Goal: Task Accomplishment & Management: Manage account settings

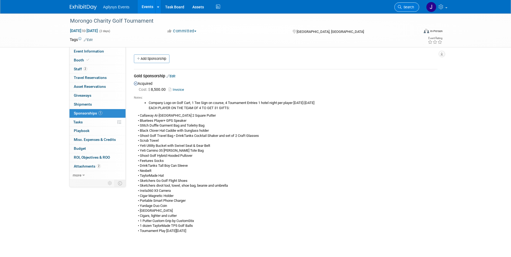
click at [165, 8] on span "Search" at bounding box center [408, 7] width 12 height 4
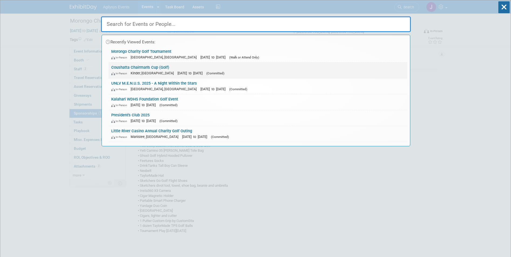
click at [145, 66] on link "Coushatta Chairman's Cup (Golf) In-Person Kinder, LA [DATE] to [DATE] (Committe…" at bounding box center [258, 71] width 299 height 16
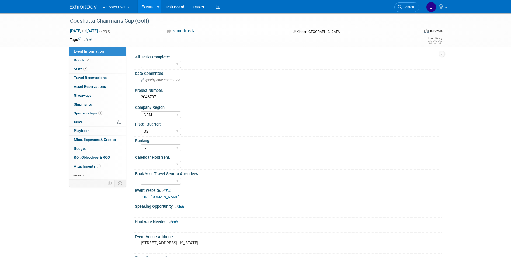
select select "GAM"
select select "Q2"
select select "C"
drag, startPoint x: 161, startPoint y: 96, endPoint x: 137, endPoint y: 100, distance: 24.5
click at [137, 100] on div "2046707" at bounding box center [288, 97] width 307 height 9
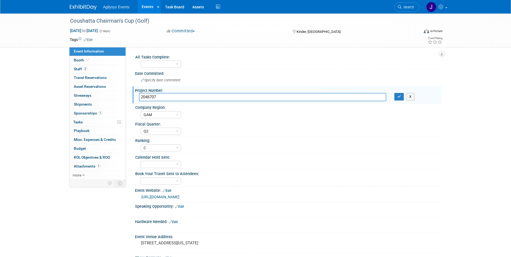
drag, startPoint x: 148, startPoint y: 98, endPoint x: 162, endPoint y: 97, distance: 13.8
click at [161, 97] on input "2046707" at bounding box center [262, 97] width 247 height 8
drag, startPoint x: 162, startPoint y: 96, endPoint x: 139, endPoint y: 96, distance: 23.4
click at [139, 96] on input "2046707" at bounding box center [262, 97] width 247 height 8
click at [89, 112] on span "Sponsorships 1" at bounding box center [88, 113] width 29 height 4
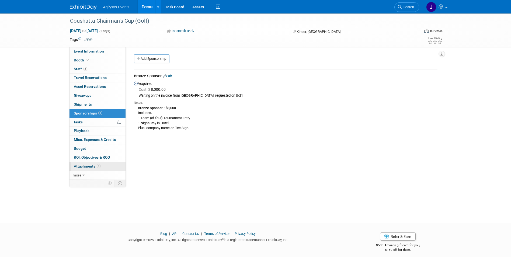
click at [87, 165] on span "Attachments 1" at bounding box center [87, 166] width 27 height 4
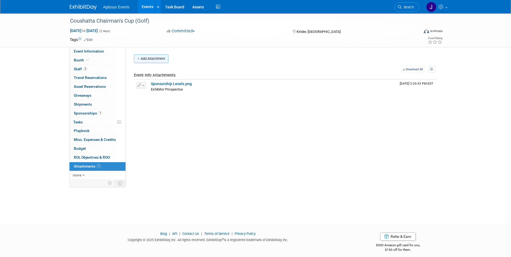
click at [142, 61] on button "Add Attachment" at bounding box center [151, 58] width 34 height 9
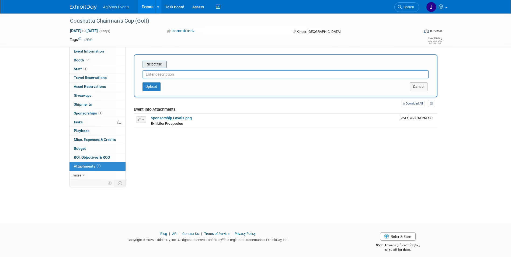
click at [158, 64] on input "file" at bounding box center [134, 64] width 64 height 6
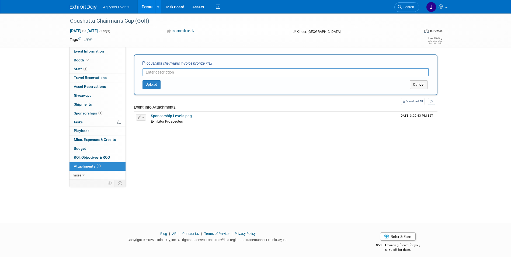
click at [154, 72] on input "text" at bounding box center [286, 72] width 286 height 8
type input "Coushatta Chairmans Invoice"
click at [146, 81] on button "Upload" at bounding box center [152, 84] width 18 height 9
